Goal: Task Accomplishment & Management: Use online tool/utility

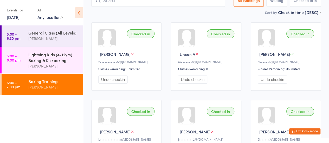
scroll to position [35, 0]
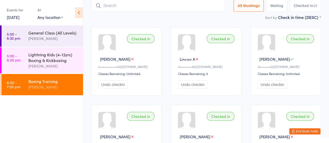
click at [271, 7] on button "Waiting" at bounding box center [276, 6] width 21 height 12
select select "0"
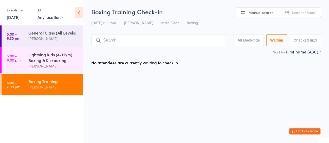
scroll to position [0, 0]
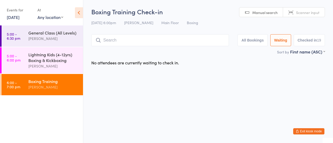
click at [257, 16] on link "Manual search" at bounding box center [261, 13] width 44 height 10
click at [231, 68] on html "You have now entered Kiosk Mode. Members will be able to check themselves in us…" at bounding box center [166, 71] width 333 height 143
click at [202, 43] on input "search" at bounding box center [159, 40] width 137 height 12
type input "ha"
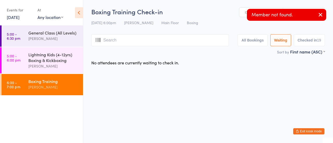
type input "r"
click at [55, 79] on div "Boxing Training" at bounding box center [53, 81] width 50 height 6
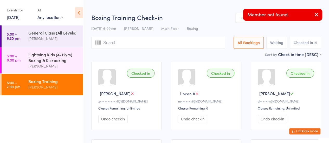
click at [214, 44] on input "search" at bounding box center [158, 43] width 134 height 12
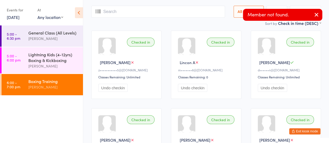
scroll to position [37, 0]
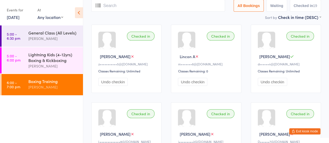
type input "h"
type input "a"
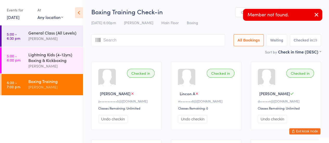
click at [318, 15] on icon "button" at bounding box center [316, 14] width 6 height 6
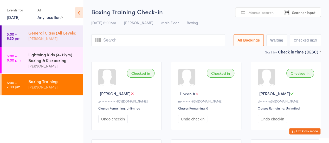
click at [47, 36] on div "[PERSON_NAME]" at bounding box center [53, 39] width 50 height 6
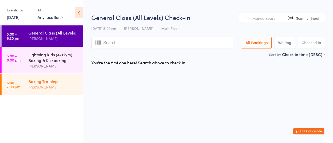
click at [36, 87] on div "[PERSON_NAME]" at bounding box center [53, 87] width 50 height 6
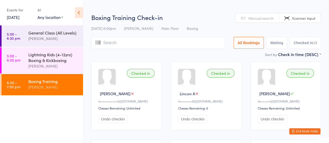
click at [154, 40] on input "search" at bounding box center [158, 43] width 134 height 12
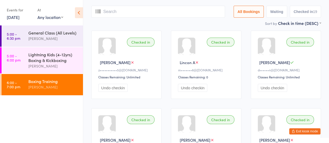
scroll to position [37, 0]
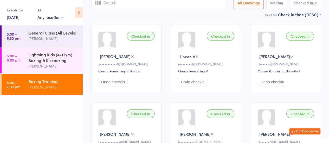
type input "h"
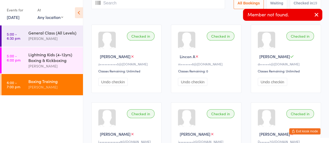
scroll to position [0, 0]
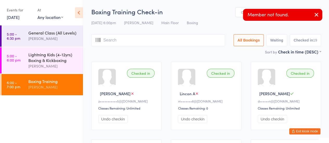
type input "h"
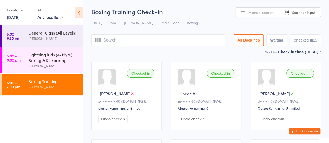
click at [179, 51] on div "Sort by Check in time (DESC) First name (ASC) First name (DESC) Last name (ASC)…" at bounding box center [205, 52] width 229 height 6
click at [53, 61] on div "Lightning Kids (4-12yrs) Boxing & Kickboxing" at bounding box center [53, 57] width 50 height 11
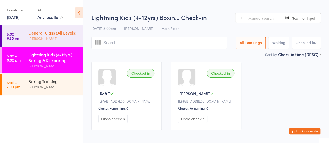
click at [45, 32] on div "General Class (All Levels)" at bounding box center [53, 33] width 50 height 6
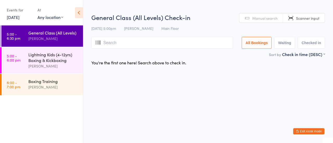
type input "h"
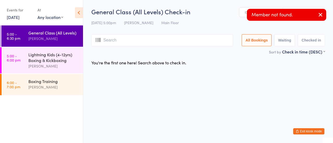
click at [318, 16] on icon "button" at bounding box center [320, 14] width 6 height 6
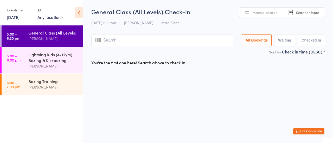
click at [261, 15] on span "Manual search" at bounding box center [264, 12] width 25 height 5
click at [30, 88] on div "[PERSON_NAME]" at bounding box center [53, 87] width 50 height 6
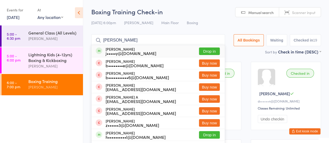
type input "[PERSON_NAME]"
click at [207, 51] on button "Drop in" at bounding box center [209, 52] width 21 height 8
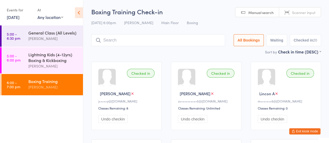
click at [210, 34] on div "Boxing Training Check-in [DATE] 6:00pm [PERSON_NAME] Main Floor Boxing Manual s…" at bounding box center [205, 28] width 229 height 42
click at [187, 40] on input "search" at bounding box center [158, 40] width 134 height 12
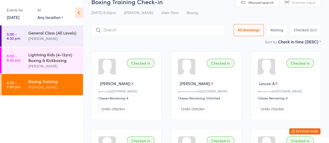
scroll to position [35, 0]
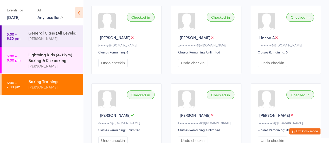
scroll to position [0, 0]
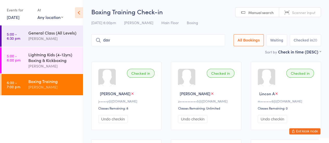
click at [125, 41] on input "dav" at bounding box center [158, 40] width 134 height 12
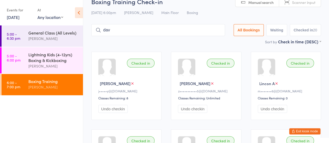
scroll to position [31, 0]
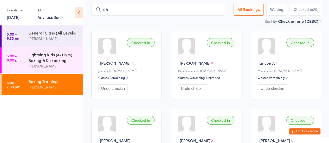
type input "d"
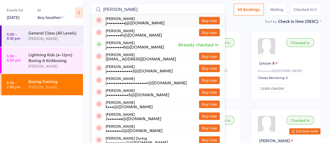
type input "[PERSON_NAME]"
